Goal: Task Accomplishment & Management: Complete application form

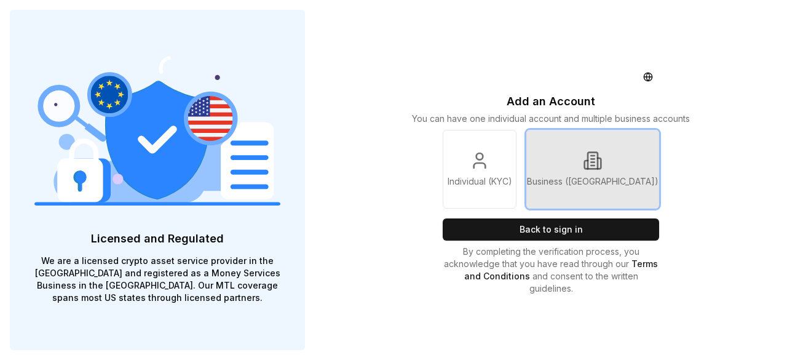
click at [601, 183] on p "Business ([GEOGRAPHIC_DATA])" at bounding box center [593, 181] width 132 height 12
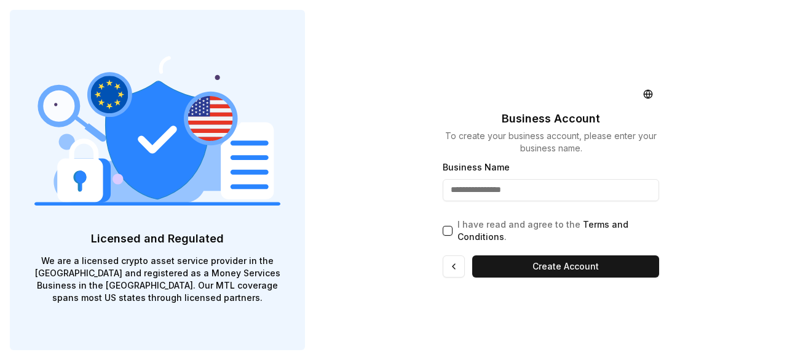
click at [567, 192] on input "Business Name" at bounding box center [551, 190] width 216 height 22
type input "**********"
click at [448, 229] on button "I have read and agree to the Terms and Conditions ." at bounding box center [448, 231] width 10 height 10
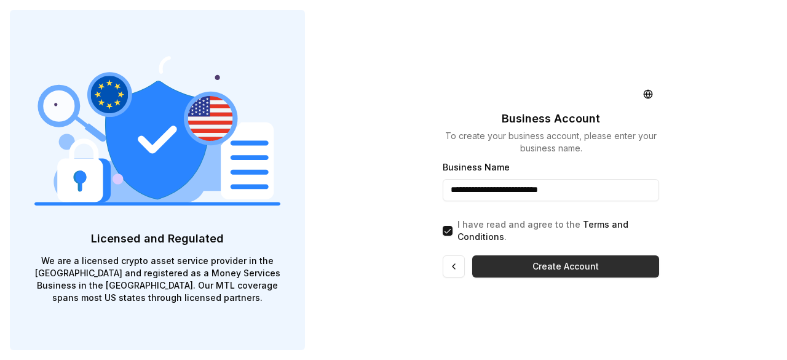
click at [552, 272] on button "Create Account" at bounding box center [565, 266] width 187 height 22
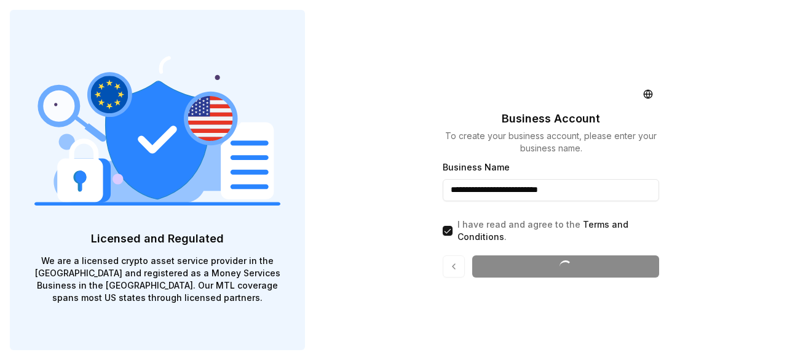
click at [590, 188] on input "**********" at bounding box center [551, 190] width 216 height 22
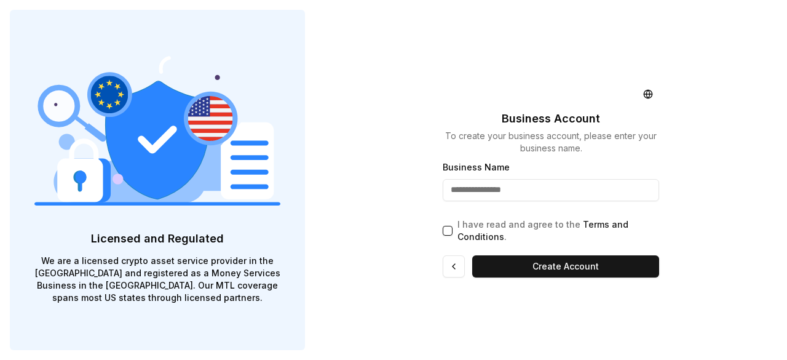
click at [485, 195] on input "Business Name" at bounding box center [551, 190] width 216 height 22
type input "******"
click at [451, 232] on button "I have read and agree to the Terms and Conditions ." at bounding box center [448, 231] width 10 height 10
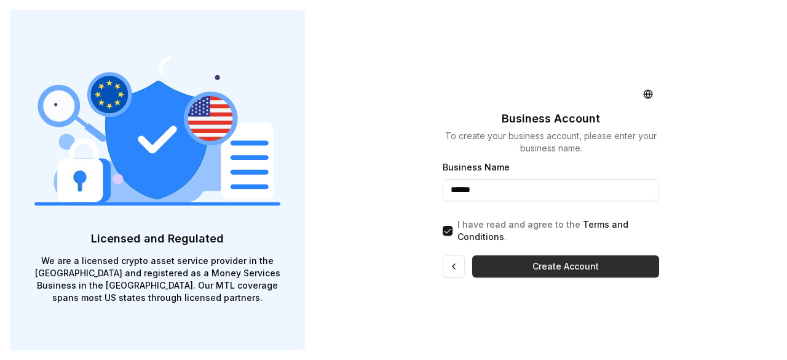
click at [551, 269] on button "Create Account" at bounding box center [565, 266] width 187 height 22
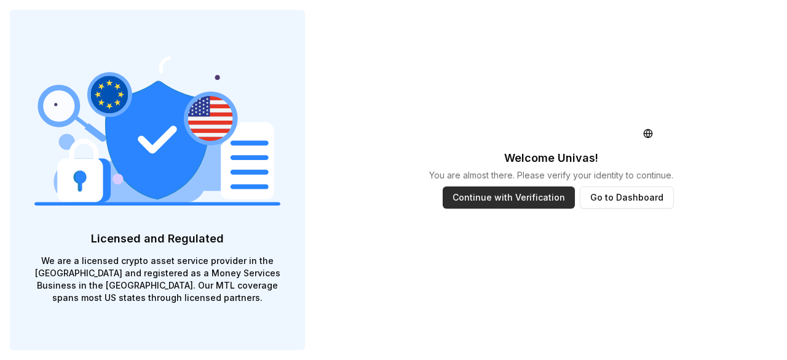
click at [497, 192] on button "Continue with Verification" at bounding box center [509, 197] width 132 height 22
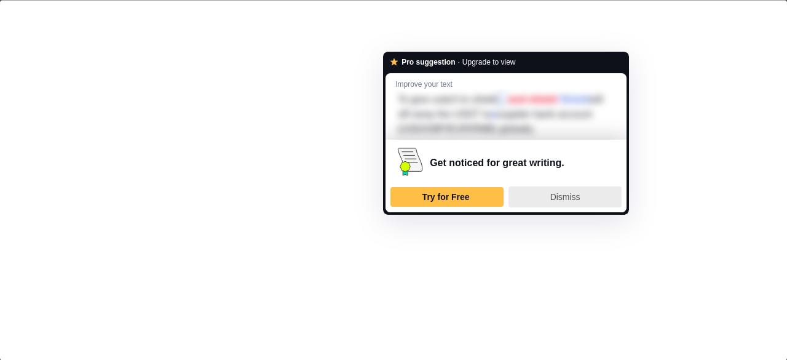
click at [555, 190] on div "Dismiss" at bounding box center [565, 197] width 102 height 20
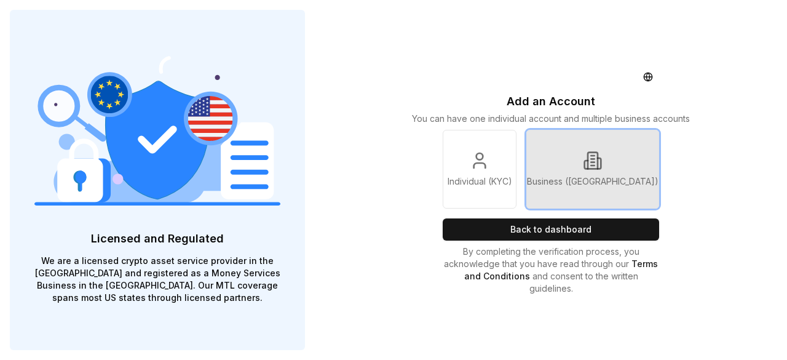
click at [594, 181] on p "Business (KYB)" at bounding box center [593, 181] width 132 height 12
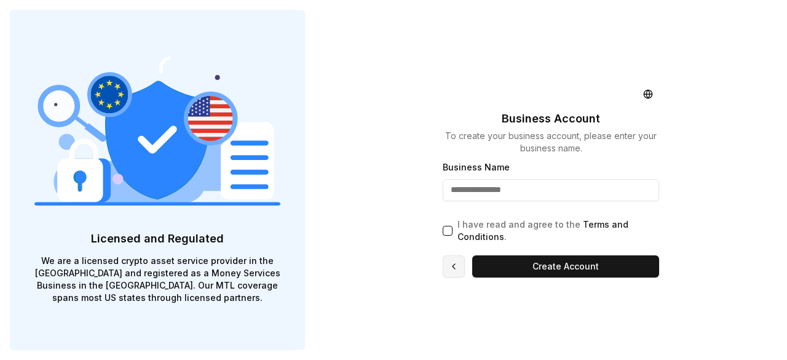
click at [453, 270] on button at bounding box center [454, 266] width 22 height 22
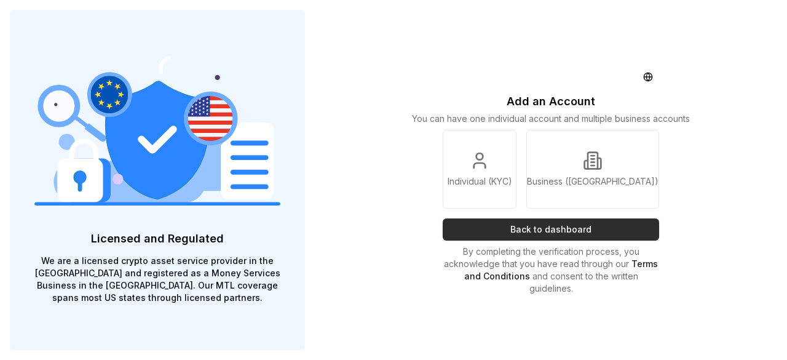
click at [530, 224] on button "Back to dashboard" at bounding box center [551, 229] width 216 height 22
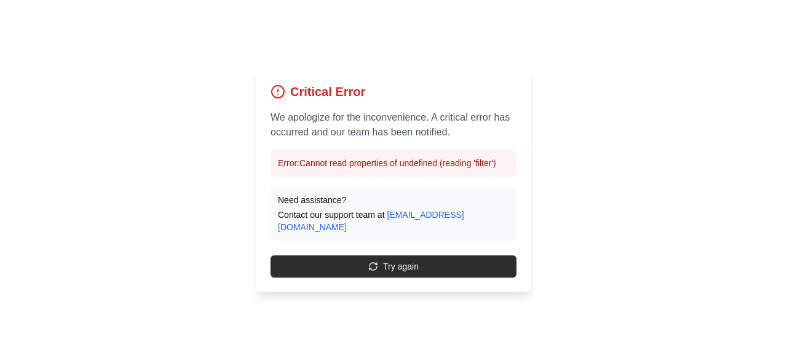
click at [401, 263] on button "Try again" at bounding box center [394, 266] width 246 height 22
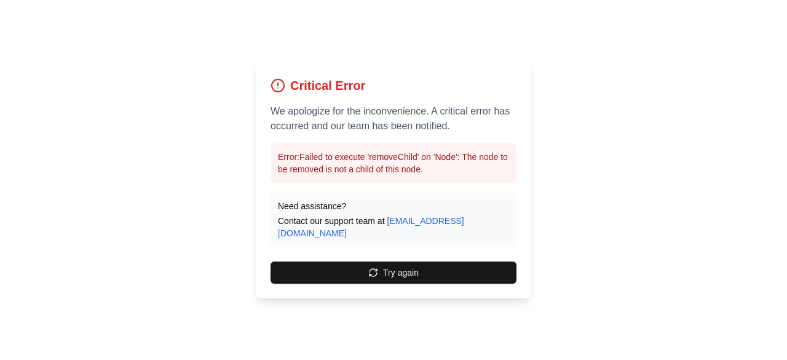
click at [401, 263] on button "Try again" at bounding box center [394, 272] width 246 height 22
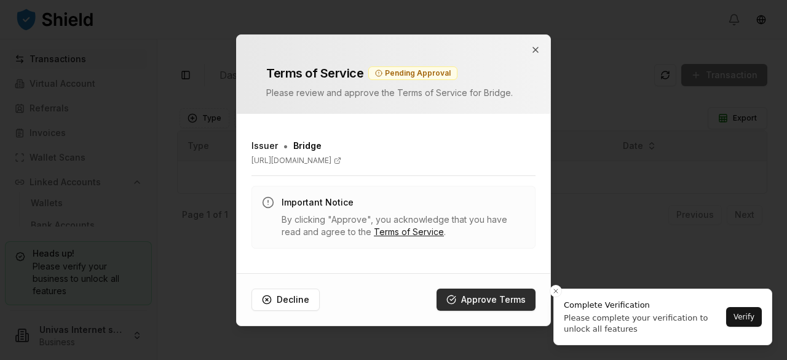
click at [491, 302] on button "Approve Terms" at bounding box center [486, 299] width 99 height 22
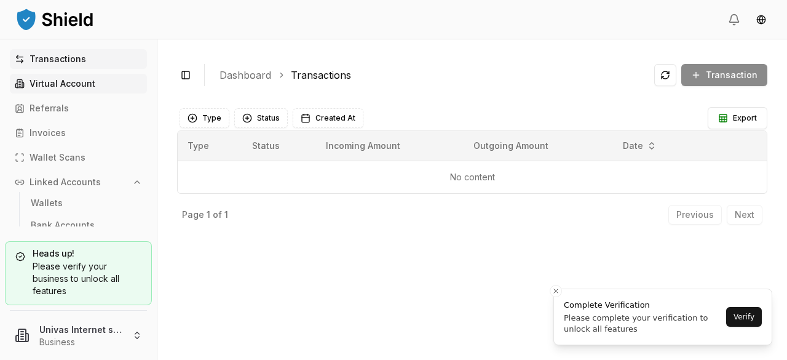
click at [69, 83] on p "Virtual Account" at bounding box center [63, 83] width 66 height 9
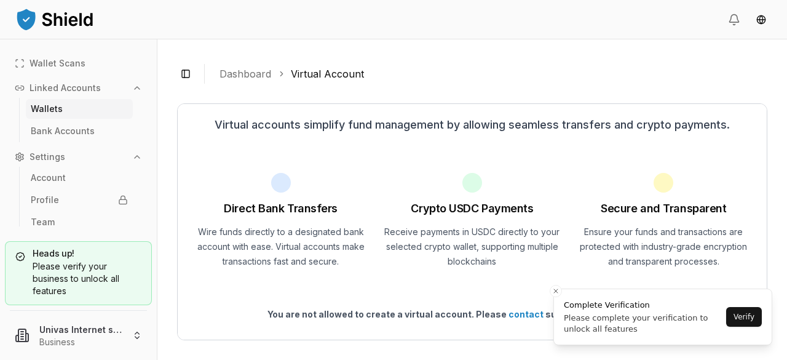
scroll to position [95, 0]
click at [73, 131] on p "Bank Accounts" at bounding box center [63, 130] width 64 height 9
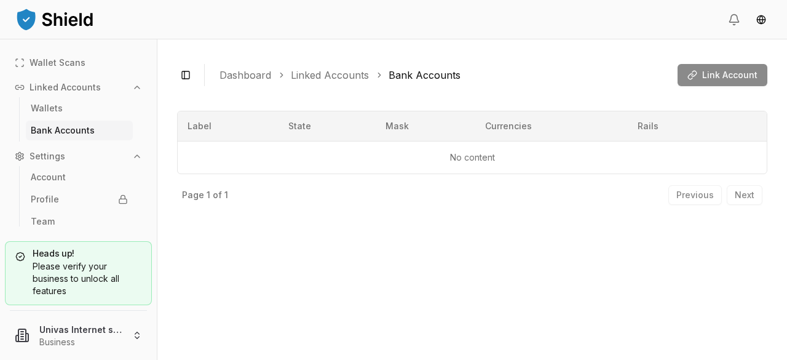
scroll to position [100, 0]
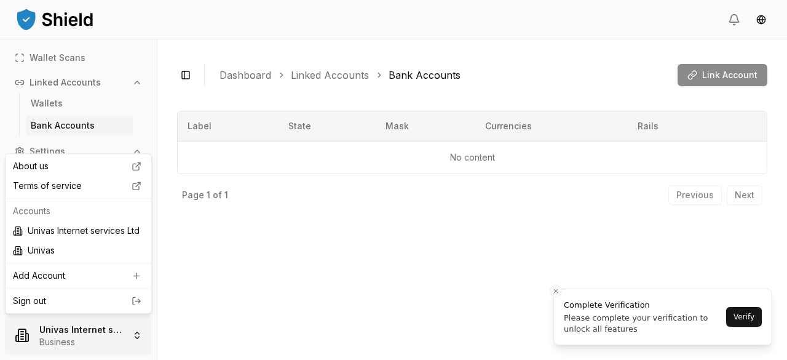
click at [90, 328] on html "Transactions Virtual Account Referrals Invoices Wallet Scans Linked Accounts Wa…" at bounding box center [393, 180] width 787 height 360
click at [71, 251] on div "Univas" at bounding box center [78, 250] width 141 height 20
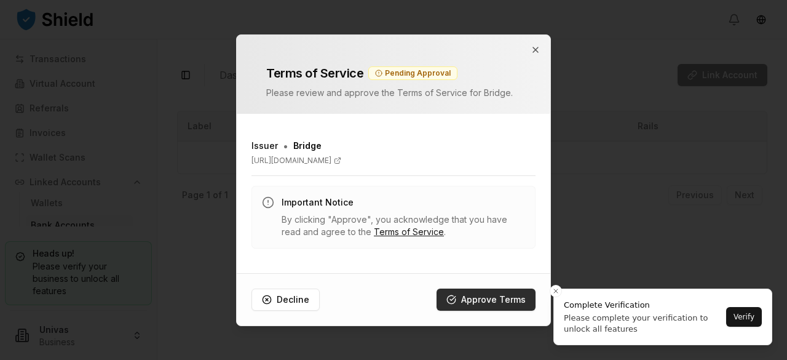
click at [483, 299] on button "Approve Terms" at bounding box center [486, 299] width 99 height 22
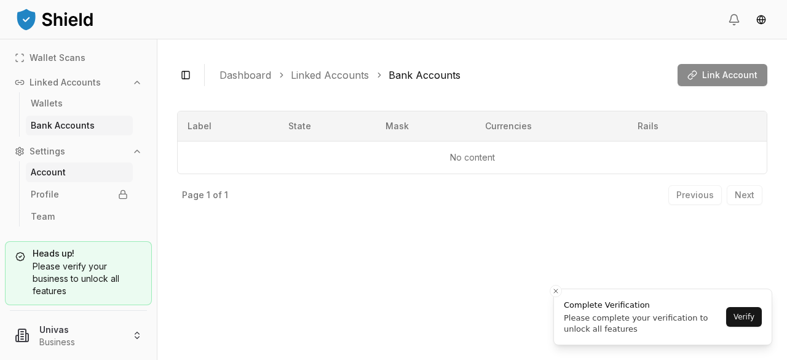
click at [64, 173] on p "Account" at bounding box center [48, 172] width 35 height 9
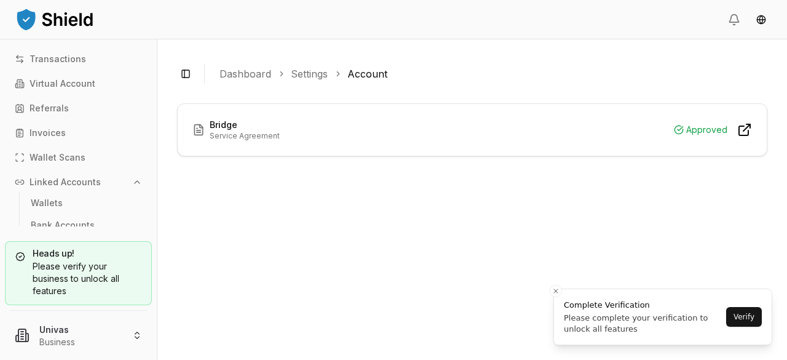
click at [70, 178] on p "Linked Accounts" at bounding box center [65, 182] width 71 height 9
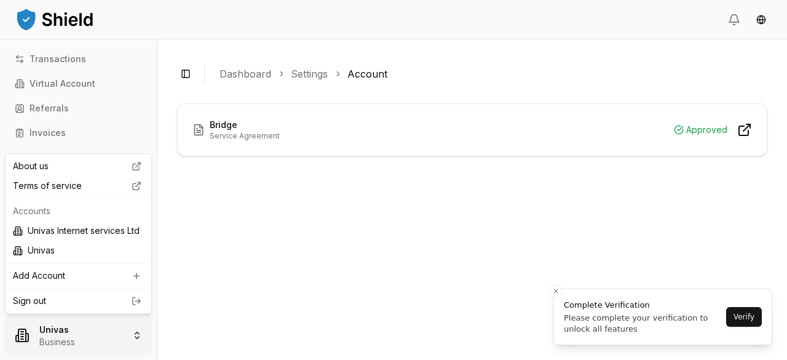
click at [138, 338] on html "Transactions Virtual Account Referrals Invoices Wallet Scans Linked Accounts Se…" at bounding box center [393, 180] width 787 height 360
click at [85, 234] on div "Univas Internet services Ltd" at bounding box center [78, 231] width 141 height 20
click at [138, 336] on html "Transactions Virtual Account Referrals Invoices Wallet Scans Linked Accounts Wa…" at bounding box center [393, 180] width 787 height 360
click at [74, 254] on div "Univas" at bounding box center [78, 250] width 141 height 20
click at [138, 333] on html "Transactions Virtual Account Referrals Invoices Wallet Scans Linked Accounts Wa…" at bounding box center [393, 180] width 787 height 360
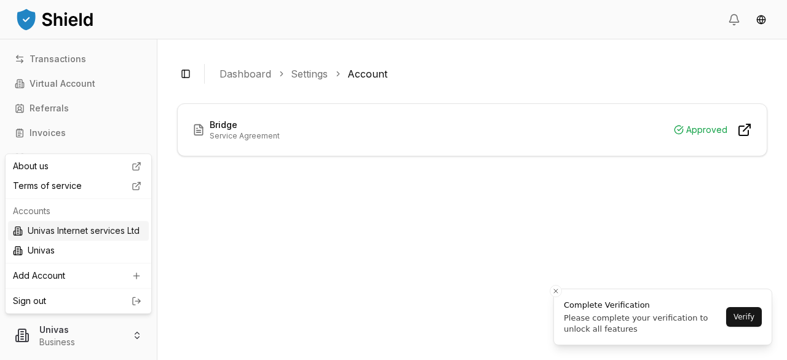
click at [100, 232] on div "Univas Internet services Ltd" at bounding box center [78, 231] width 141 height 20
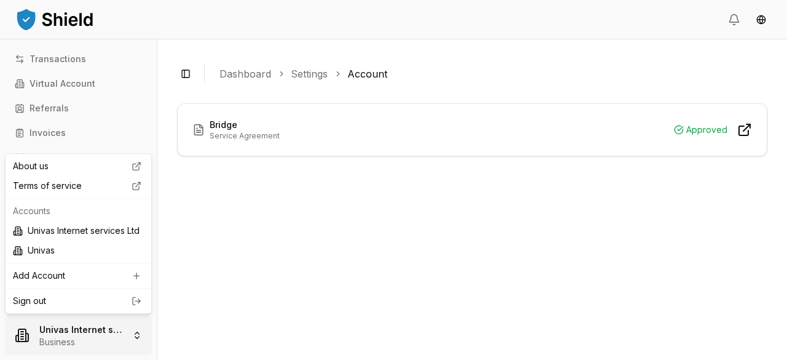
click at [139, 334] on html "Transactions Virtual Account Referrals Invoices Wallet Scans Linked Accounts Wa…" at bounding box center [393, 180] width 787 height 360
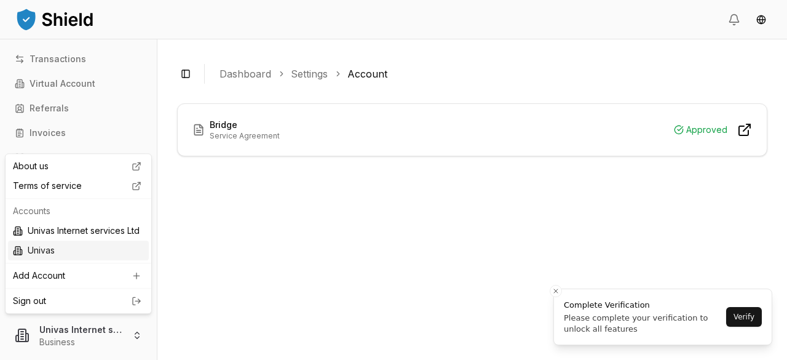
click at [99, 256] on div "Univas" at bounding box center [78, 250] width 141 height 20
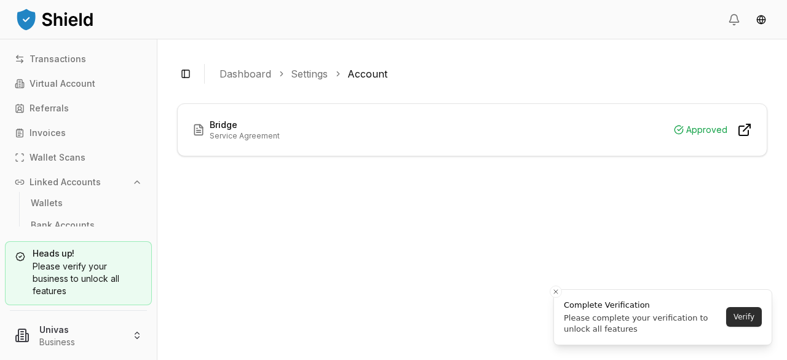
click at [740, 313] on button "Verify" at bounding box center [744, 317] width 36 height 20
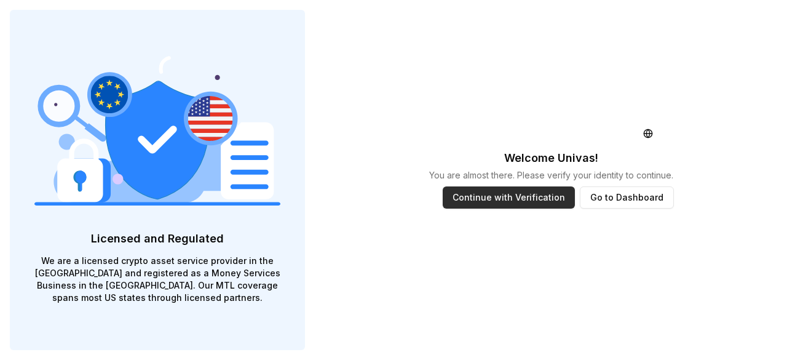
click at [515, 193] on button "Continue with Verification" at bounding box center [509, 197] width 132 height 22
